Goal: Task Accomplishment & Management: Manage account settings

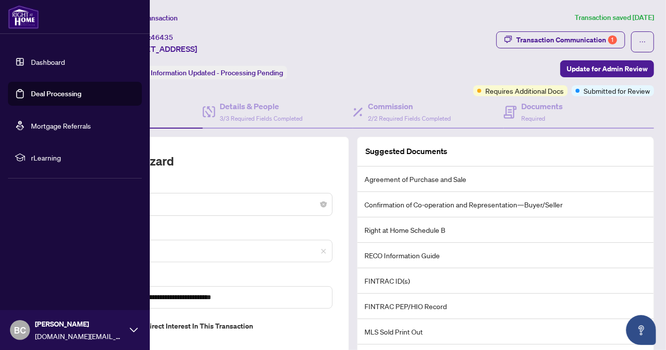
scroll to position [60, 0]
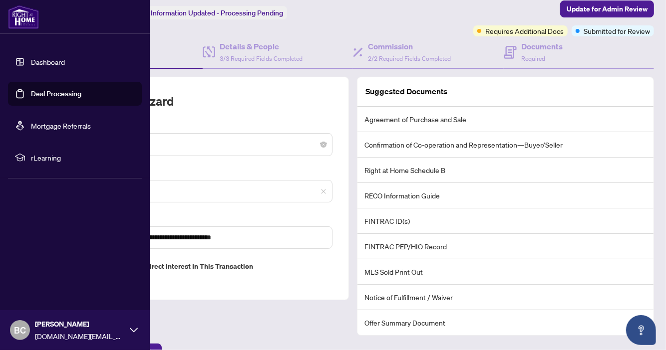
click at [53, 62] on link "Dashboard" at bounding box center [48, 61] width 34 height 9
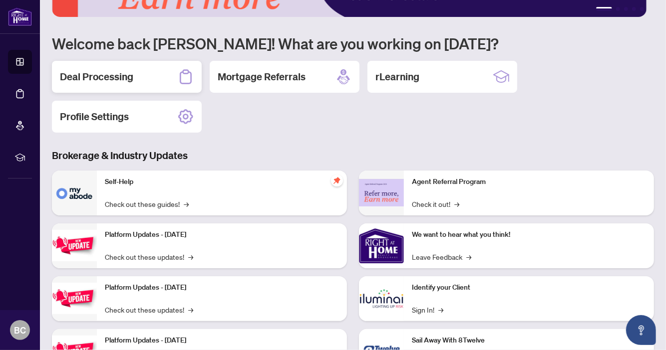
click at [110, 78] on h2 "Deal Processing" at bounding box center [96, 77] width 73 height 14
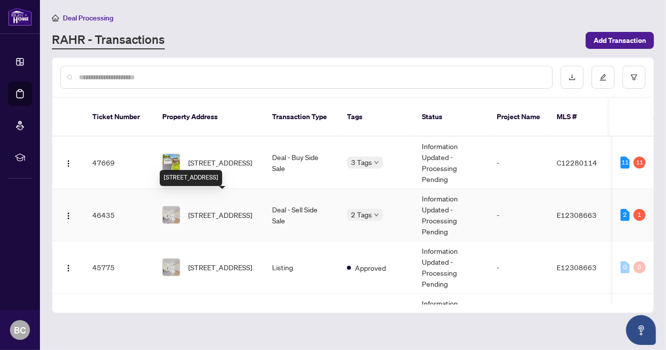
click at [219, 210] on span "[STREET_ADDRESS]" at bounding box center [220, 215] width 64 height 11
